Goal: Task Accomplishment & Management: Use online tool/utility

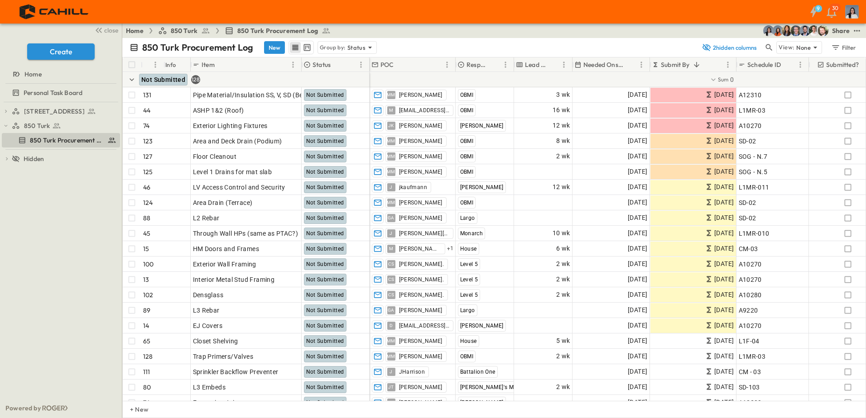
click at [362, 46] on p "Status" at bounding box center [356, 47] width 18 height 9
click at [349, 86] on p "Responsible Contractor" at bounding box center [346, 91] width 54 height 18
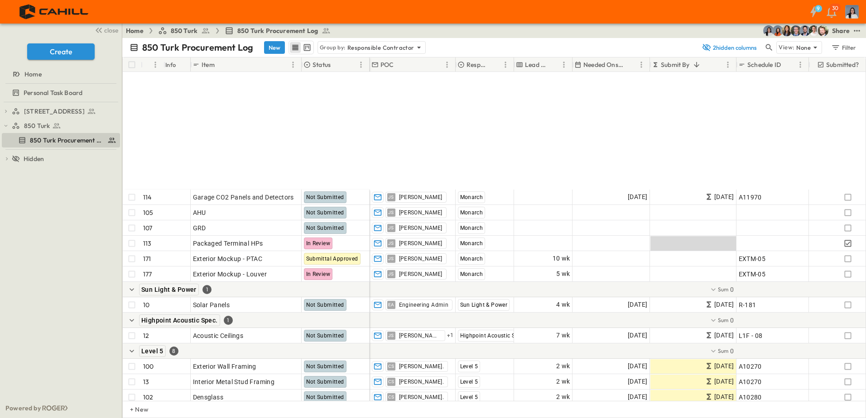
scroll to position [1132, 0]
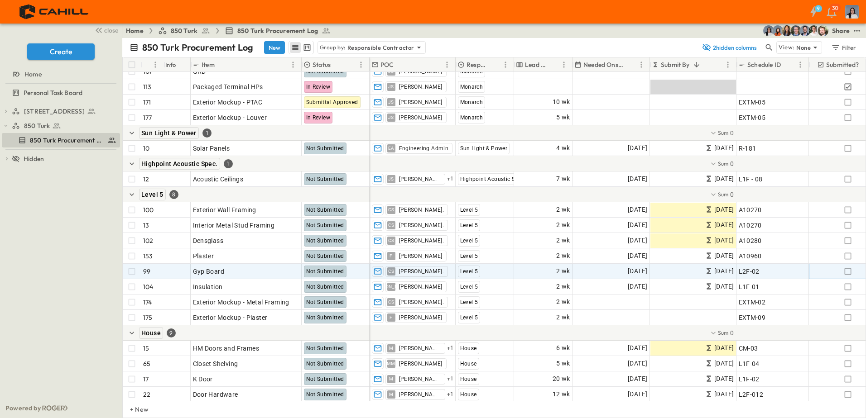
click at [845, 273] on icon "button" at bounding box center [847, 271] width 9 height 9
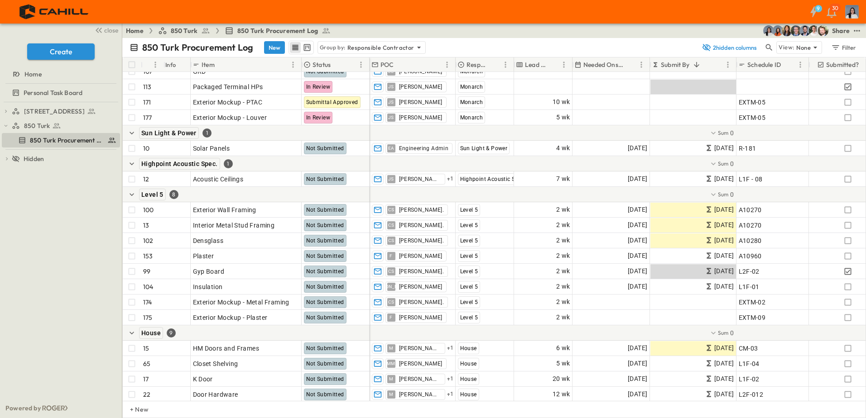
click at [92, 280] on div "750 Golden Gate Procurement Log 850 Turk 850 Turk Procurement Log To pick up a …" at bounding box center [61, 250] width 122 height 296
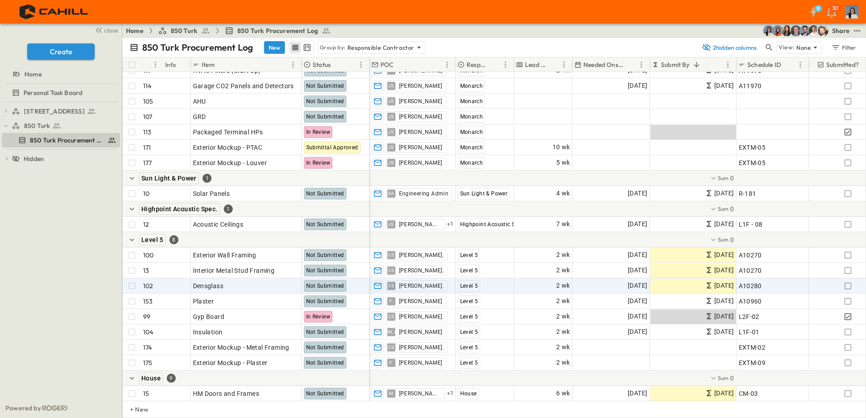
scroll to position [1087, 0]
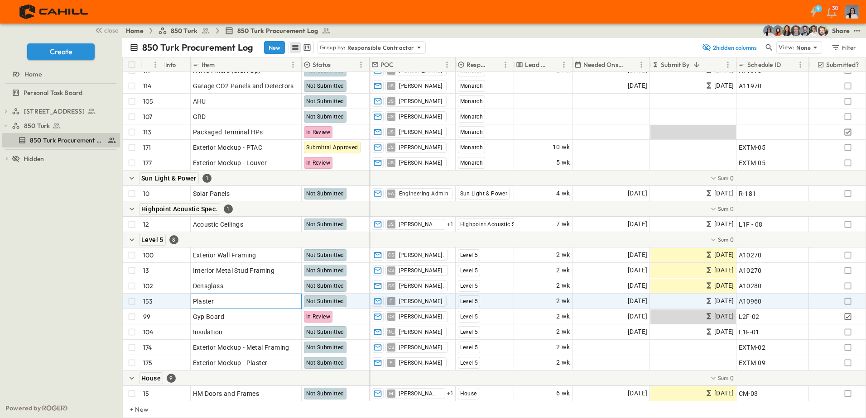
click at [289, 303] on p "OPEN" at bounding box center [291, 300] width 15 height 7
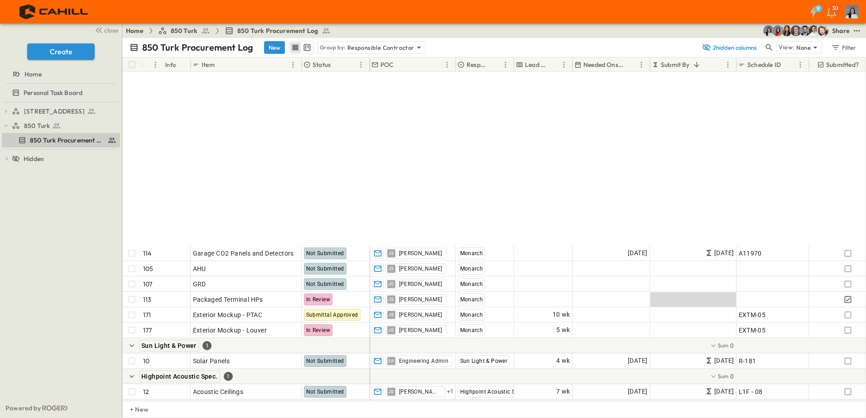
scroll to position [1132, 0]
